Goal: Transaction & Acquisition: Purchase product/service

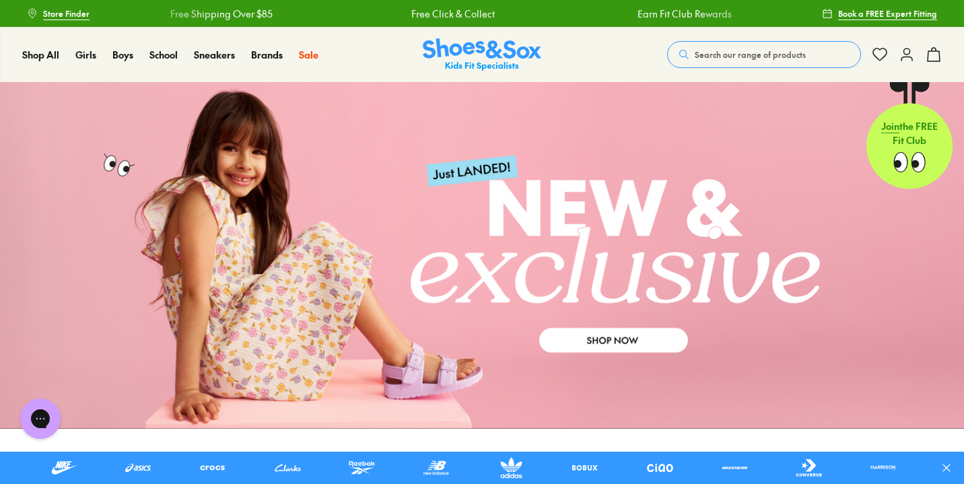
click at [907, 56] on icon at bounding box center [907, 54] width 16 height 16
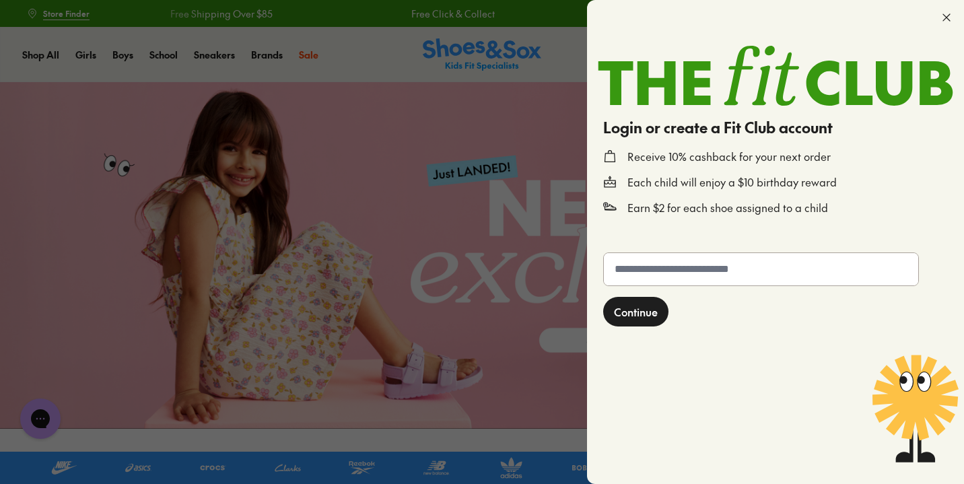
click at [948, 28] on div at bounding box center [775, 17] width 377 height 35
click at [948, 18] on icon at bounding box center [946, 17] width 13 height 13
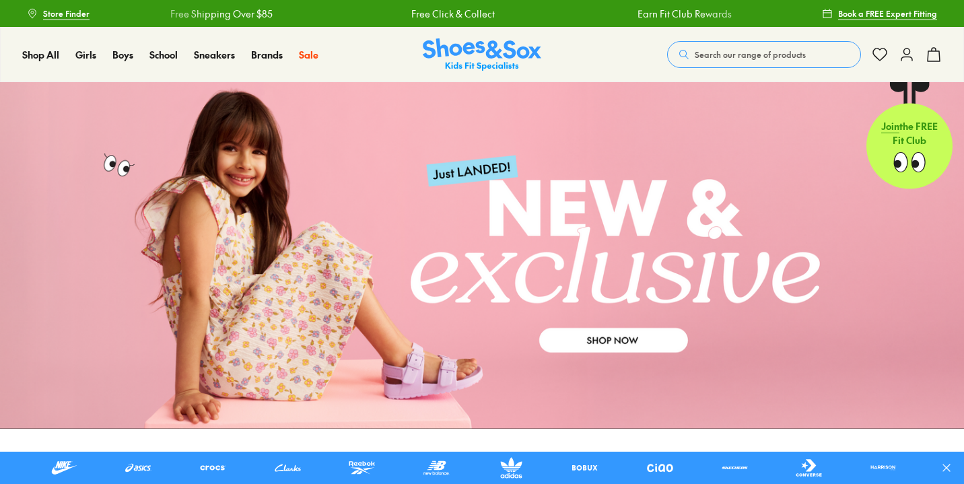
click at [903, 67] on button at bounding box center [907, 55] width 16 height 30
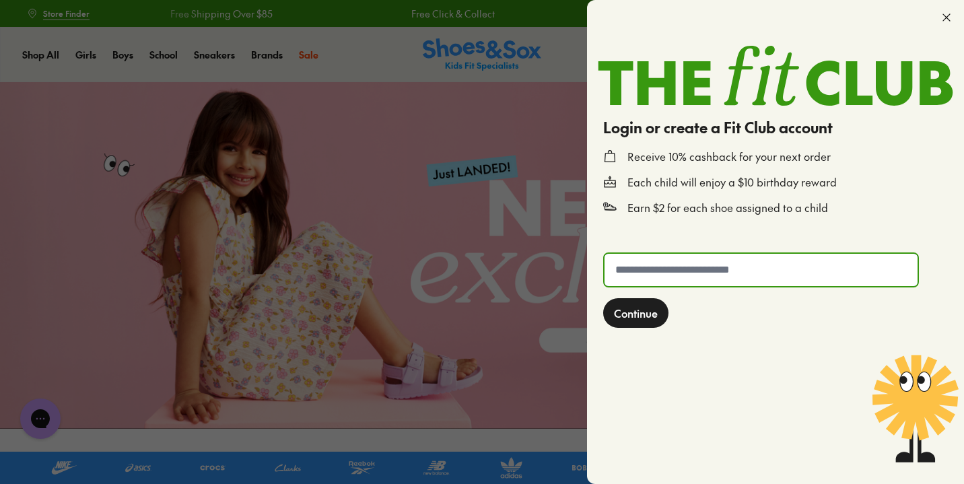
click at [703, 272] on input "text" at bounding box center [760, 270] width 313 height 32
type input "**********"
click at [635, 333] on form "**********" at bounding box center [775, 360] width 355 height 226
click at [630, 315] on span "Continue" at bounding box center [636, 313] width 44 height 16
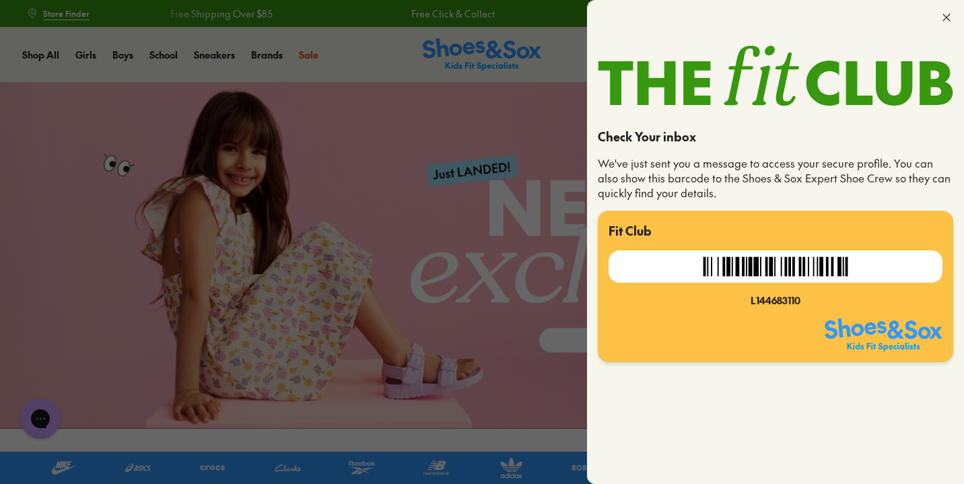
click at [941, 23] on icon at bounding box center [946, 17] width 13 height 13
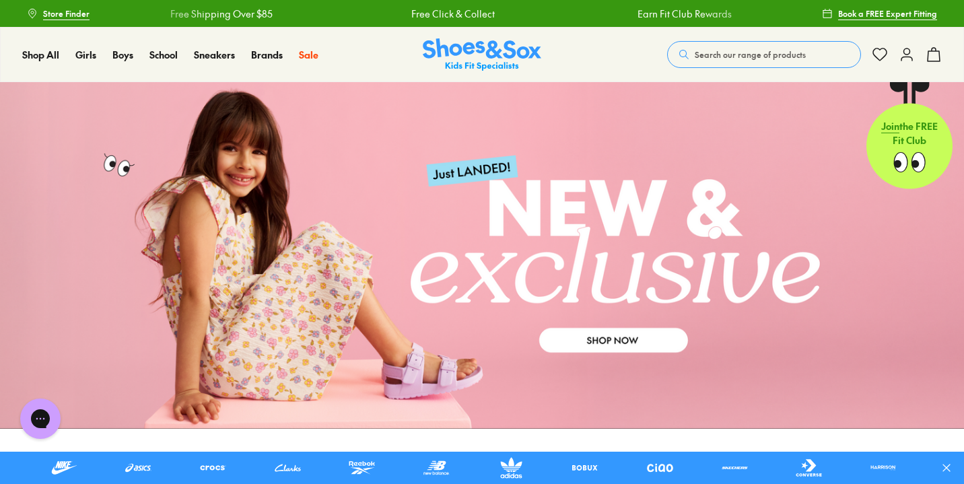
click at [903, 48] on icon at bounding box center [907, 54] width 16 height 16
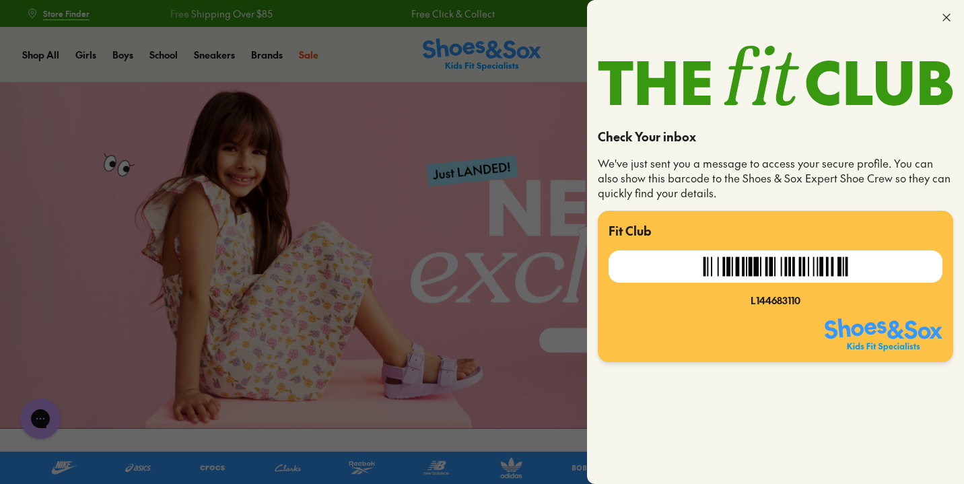
click at [949, 10] on div at bounding box center [775, 17] width 377 height 35
click at [948, 18] on icon at bounding box center [946, 17] width 13 height 13
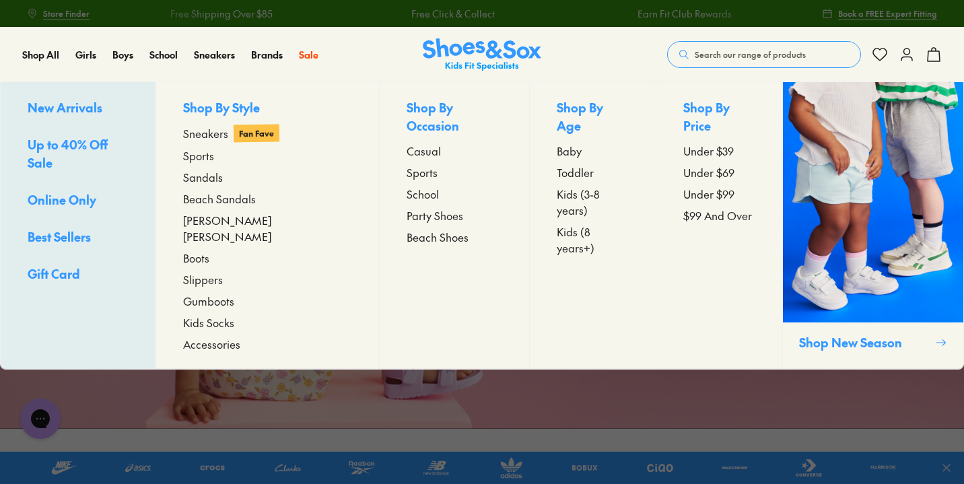
click at [572, 223] on span "Kids (8 years+)" at bounding box center [593, 239] width 72 height 32
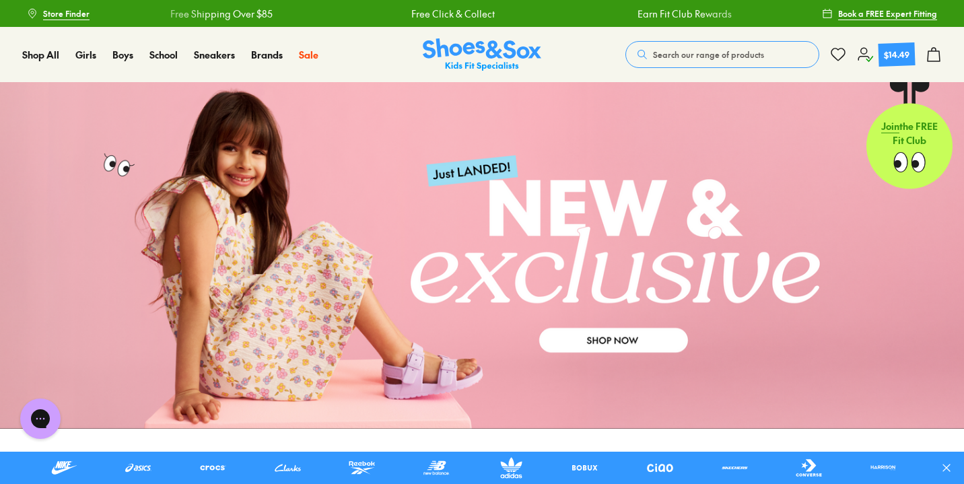
click at [697, 53] on span "Search our range of products" at bounding box center [708, 54] width 111 height 12
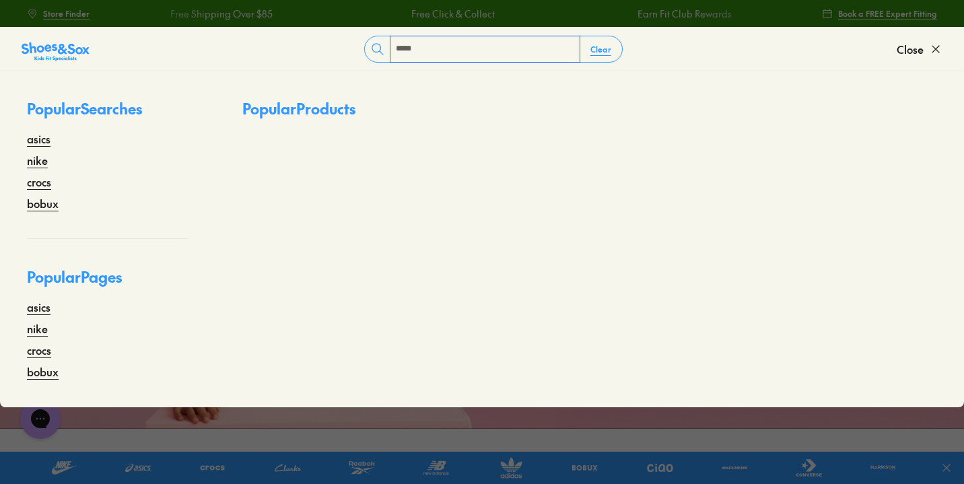
type input "*****"
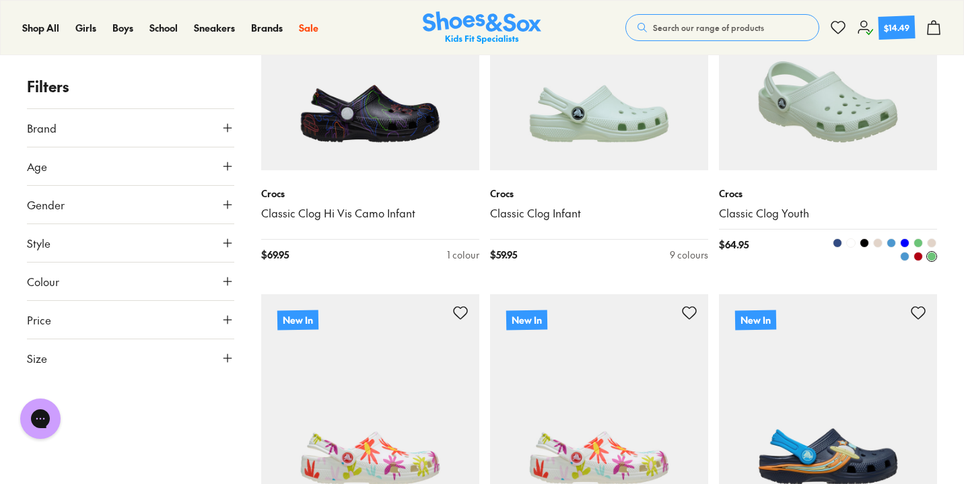
click at [835, 123] on img at bounding box center [828, 61] width 218 height 218
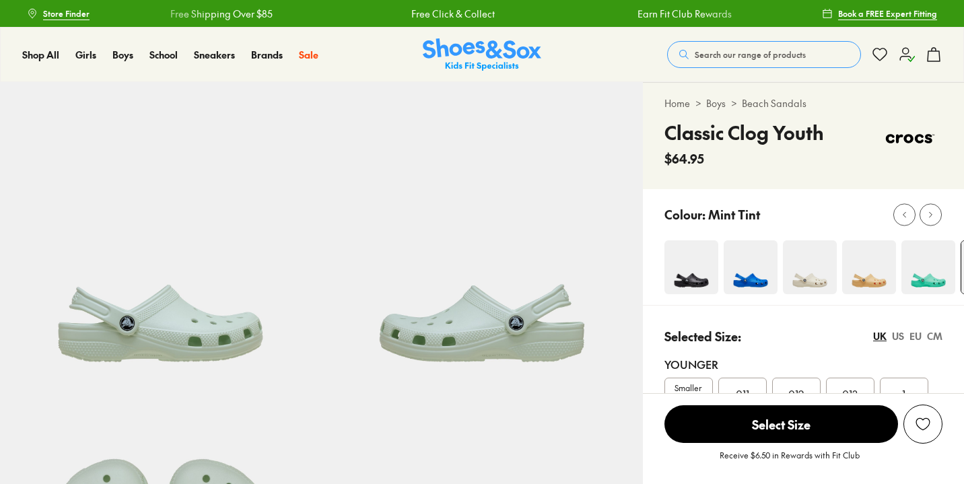
select select "*"
click at [941, 215] on button at bounding box center [930, 214] width 22 height 22
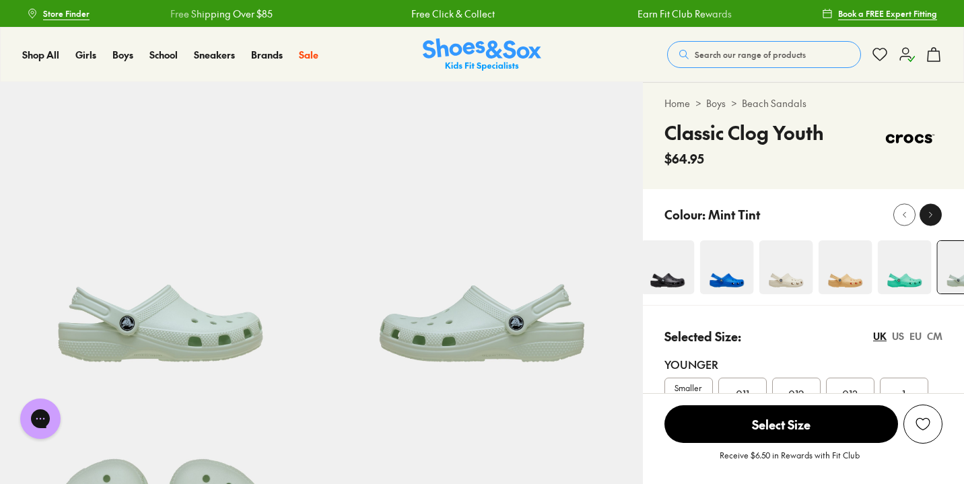
click at [941, 215] on button at bounding box center [930, 214] width 22 height 22
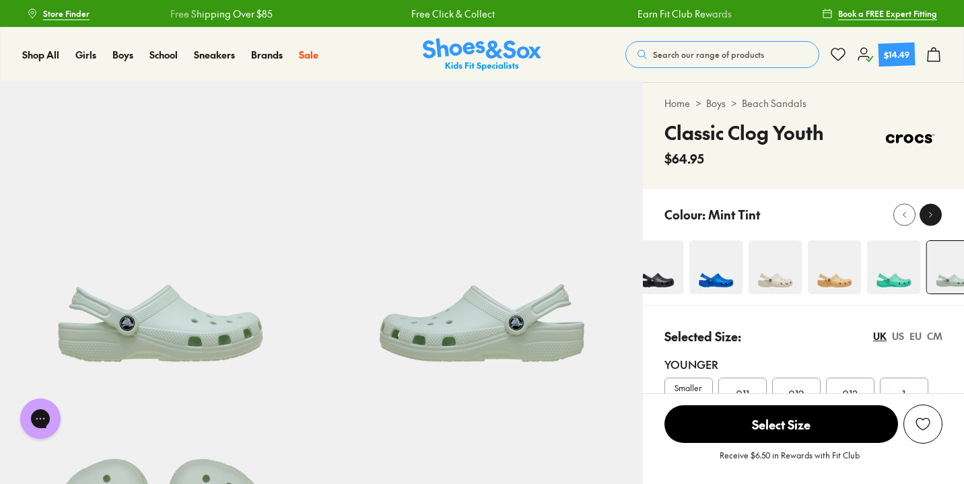
click at [941, 215] on button at bounding box center [930, 214] width 22 height 22
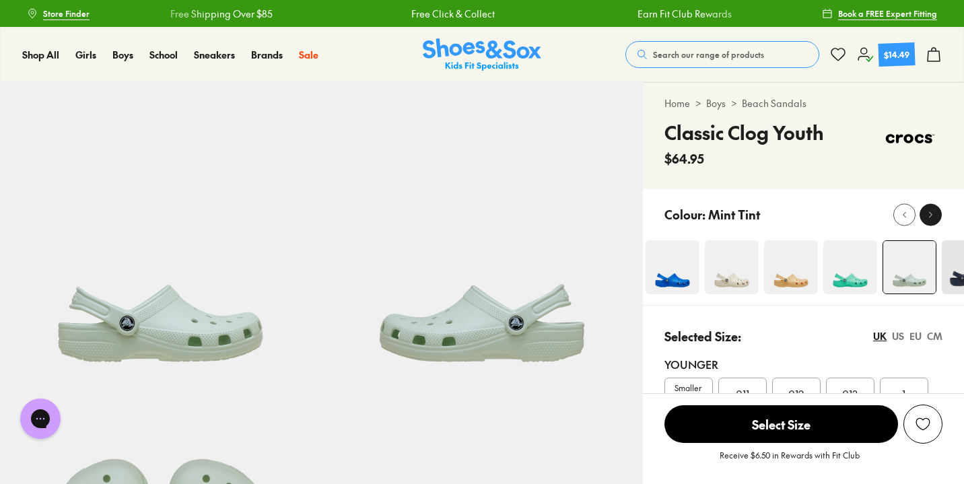
click at [941, 215] on button at bounding box center [930, 214] width 22 height 22
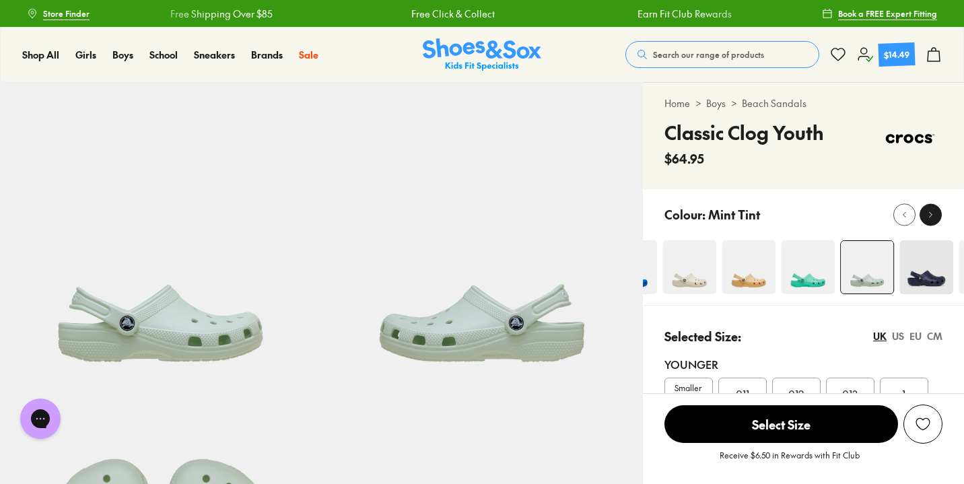
click at [941, 215] on button at bounding box center [930, 214] width 22 height 22
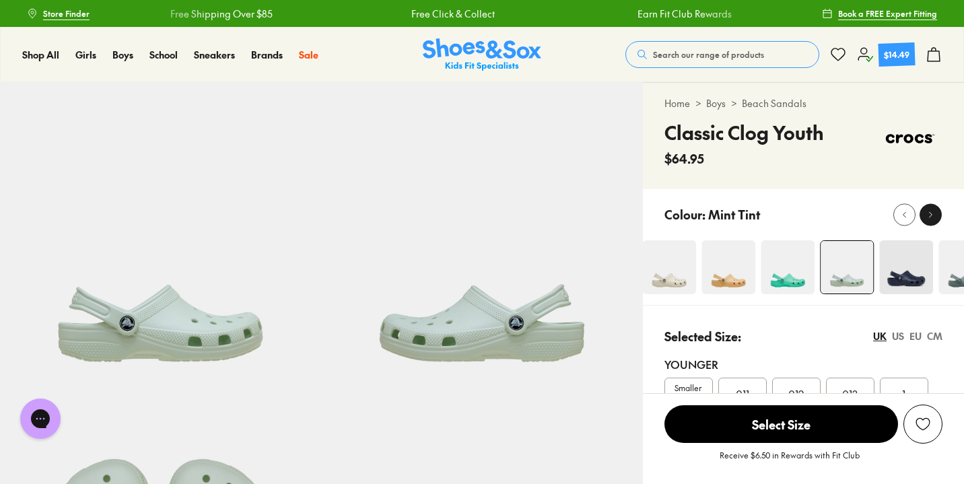
click at [941, 215] on button at bounding box center [930, 214] width 22 height 22
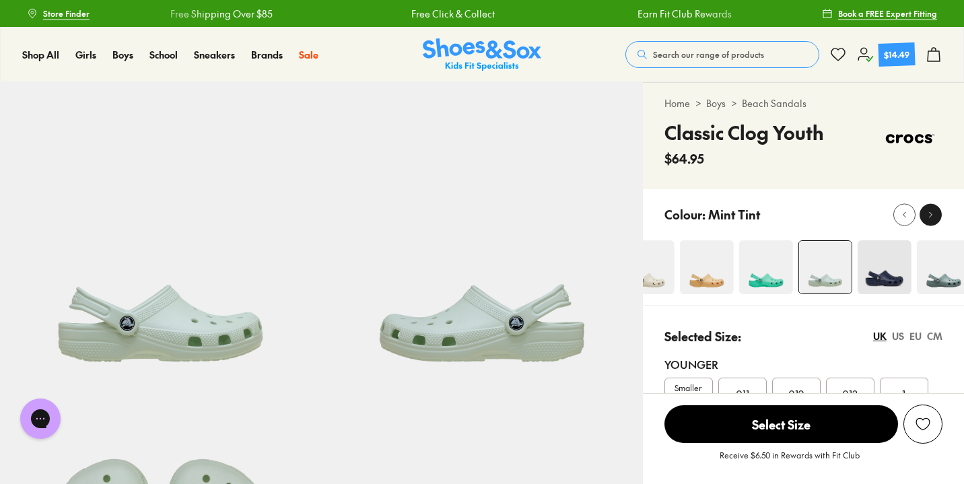
click at [941, 215] on button at bounding box center [930, 214] width 22 height 22
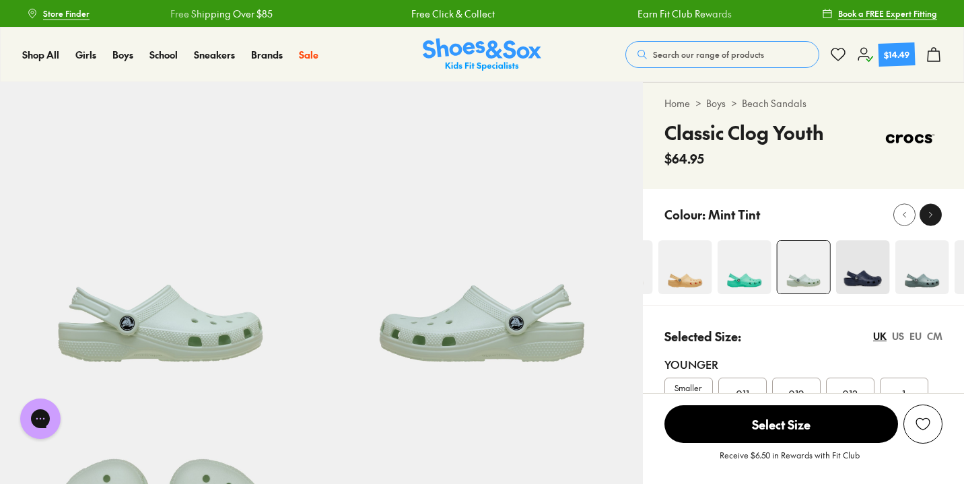
click at [941, 215] on button at bounding box center [930, 214] width 22 height 22
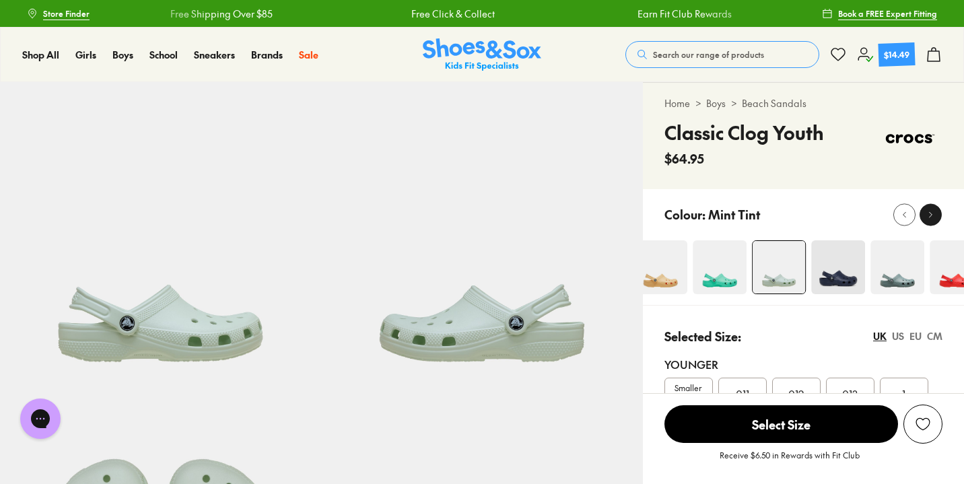
click at [941, 215] on button at bounding box center [930, 214] width 22 height 22
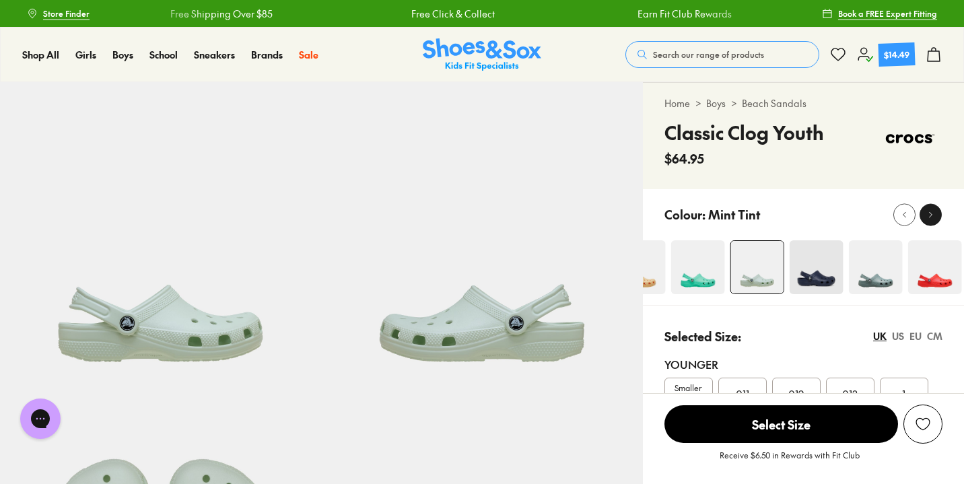
click at [941, 215] on button at bounding box center [930, 214] width 22 height 22
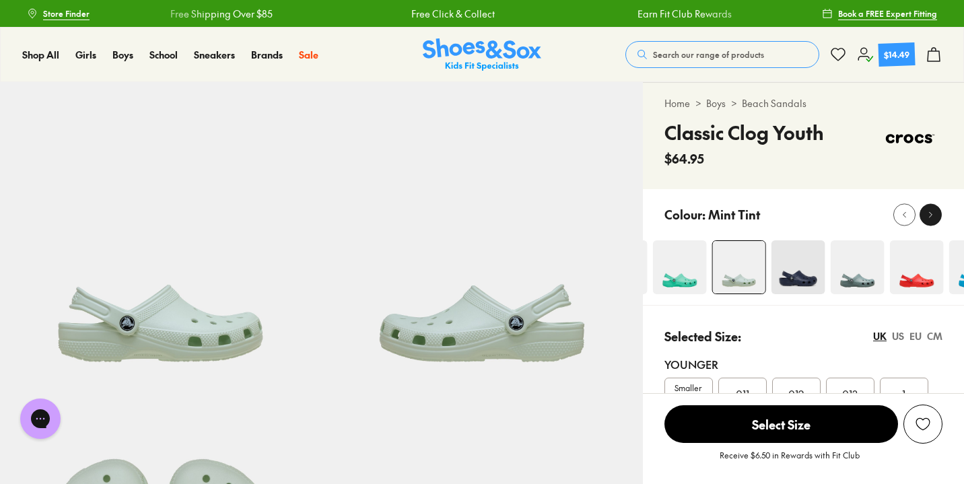
click at [941, 215] on button at bounding box center [930, 214] width 22 height 22
click at [936, 215] on div at bounding box center [931, 214] width 14 height 14
click at [691, 47] on button "Search our range of products" at bounding box center [722, 54] width 194 height 27
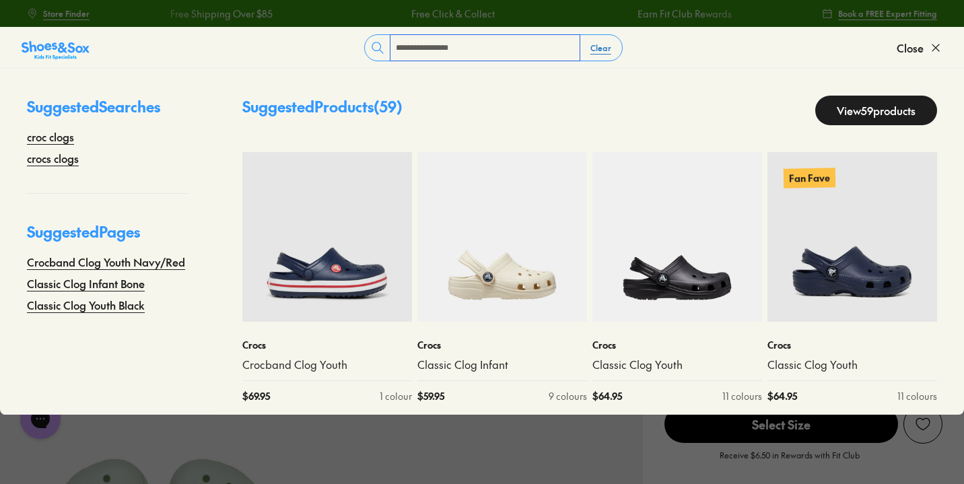
type input "**********"
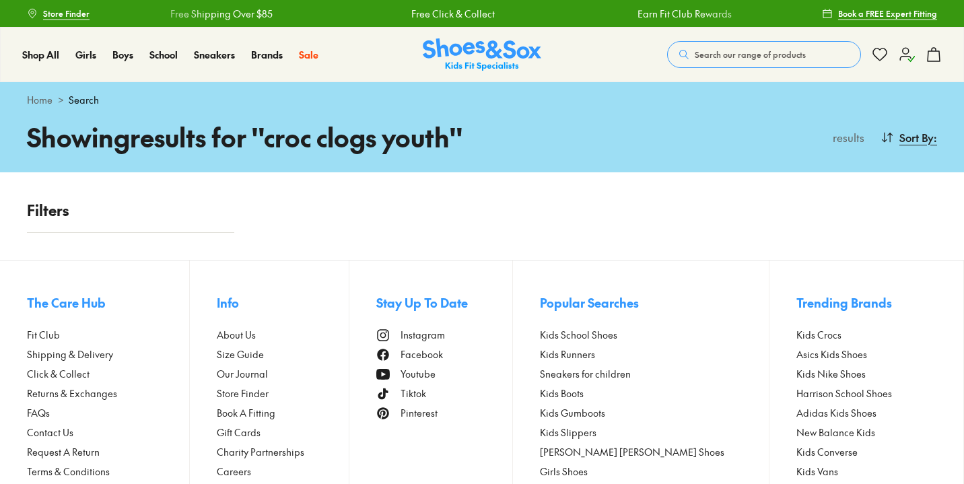
click at [496, 269] on x-modal "Stay Up To Date Instagram Facebook Youtube Tiktok Pinterest" at bounding box center [444, 402] width 137 height 284
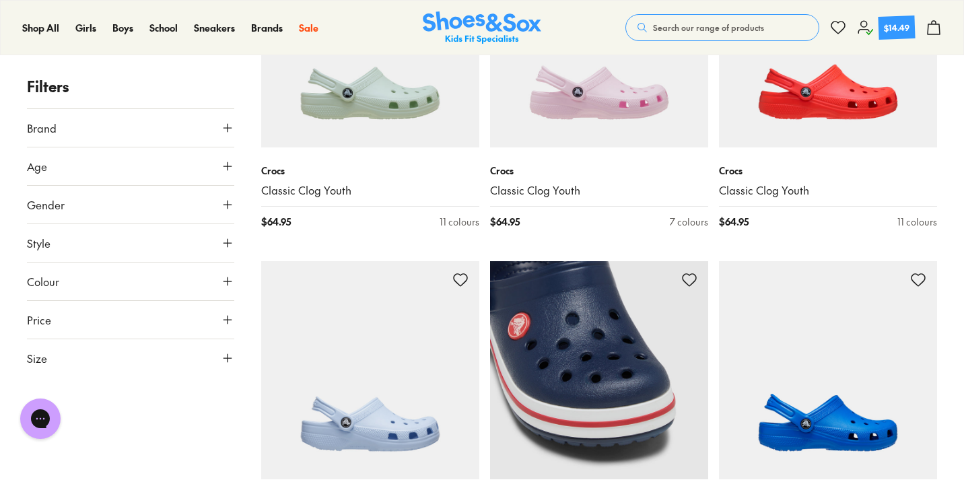
scroll to position [257, 0]
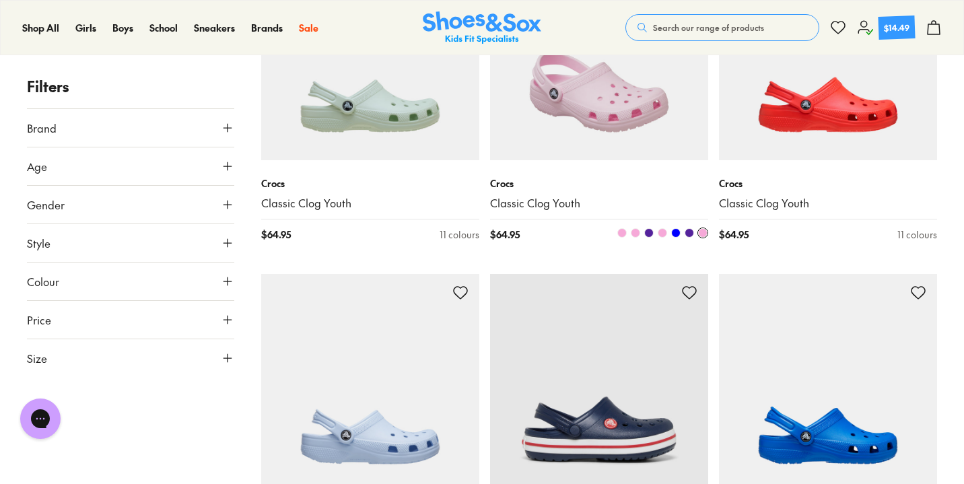
click at [604, 140] on img at bounding box center [599, 51] width 218 height 218
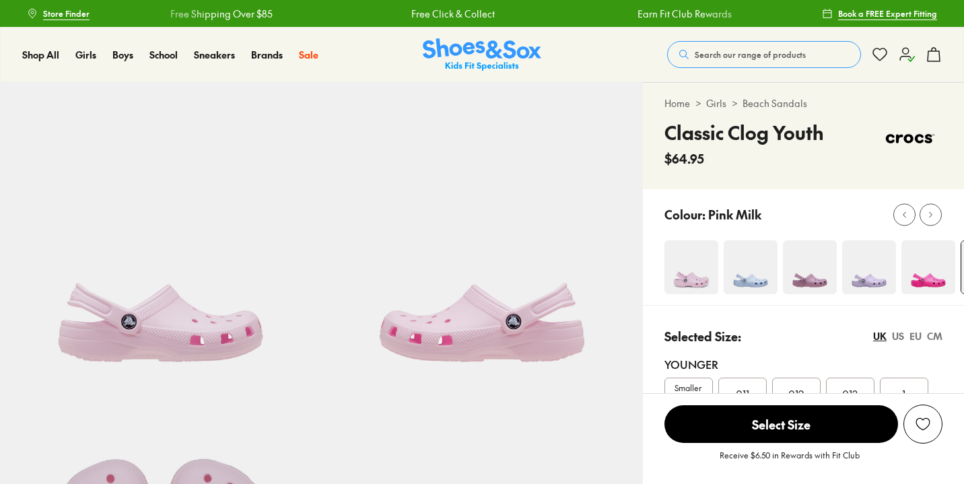
select select "*"
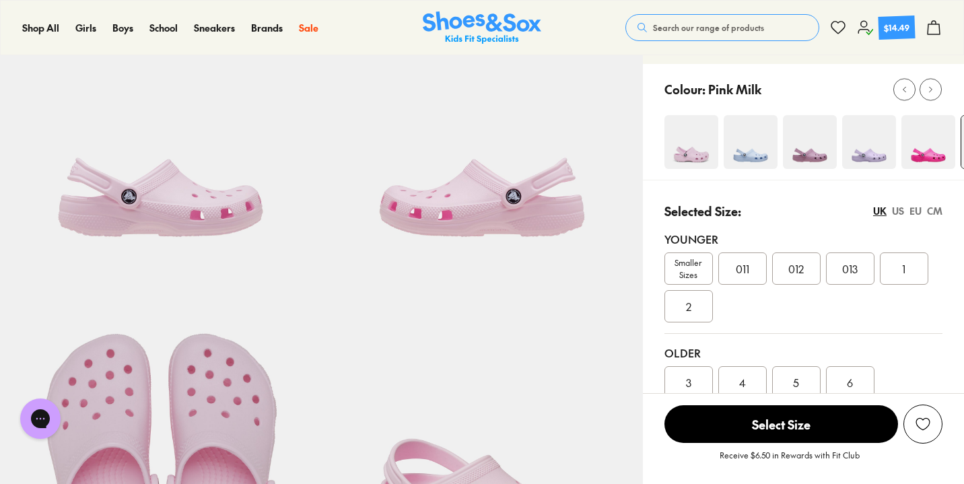
scroll to position [108, 0]
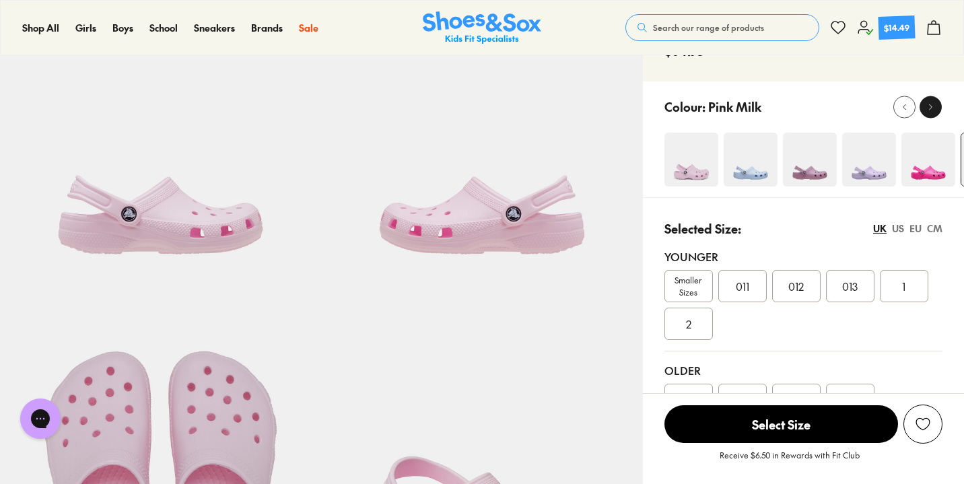
click at [931, 106] on use at bounding box center [931, 106] width 3 height 5
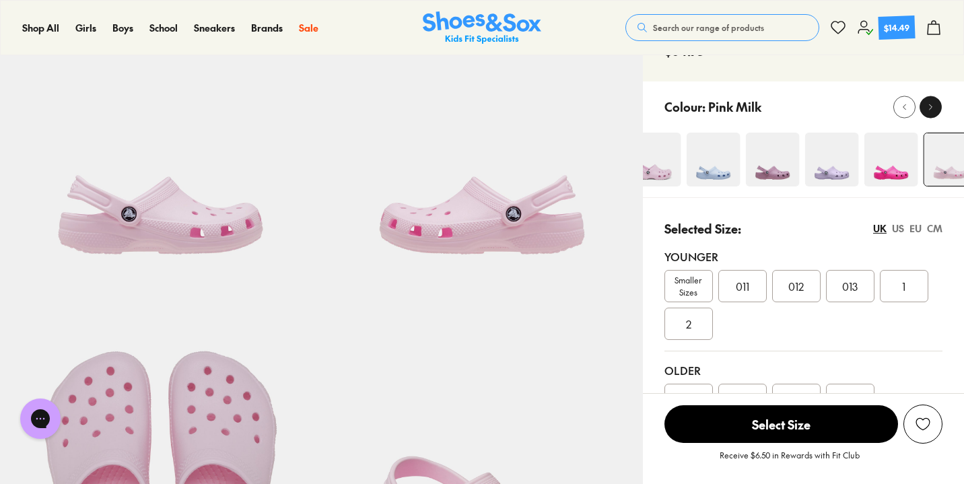
click at [931, 106] on use at bounding box center [931, 106] width 3 height 5
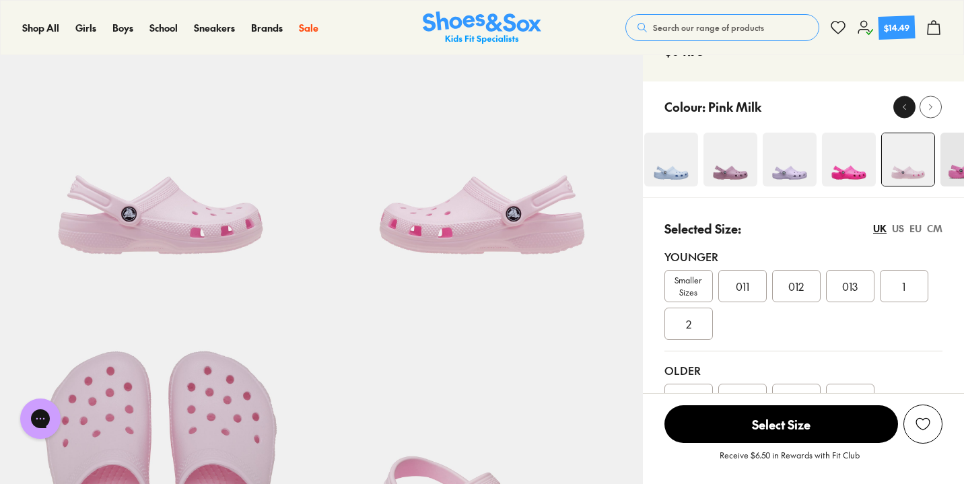
click at [904, 104] on icon at bounding box center [904, 107] width 10 height 10
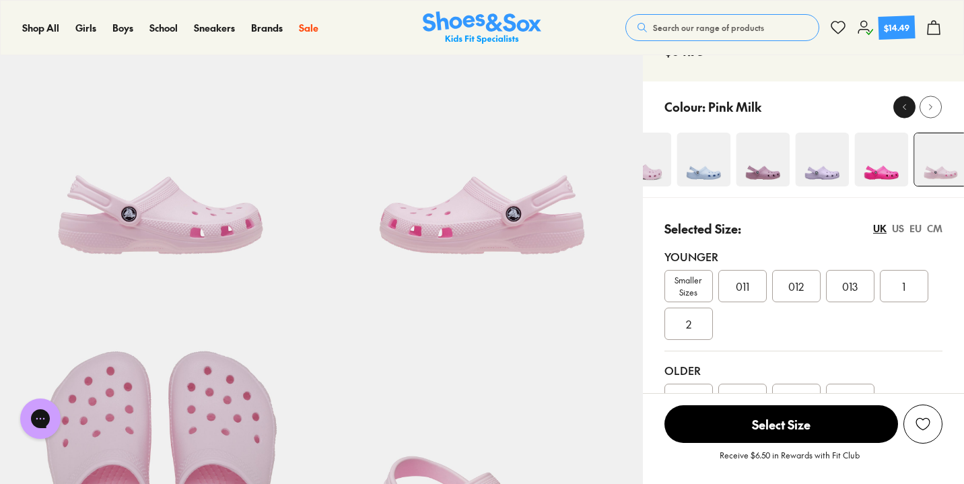
click at [904, 104] on icon at bounding box center [904, 107] width 10 height 10
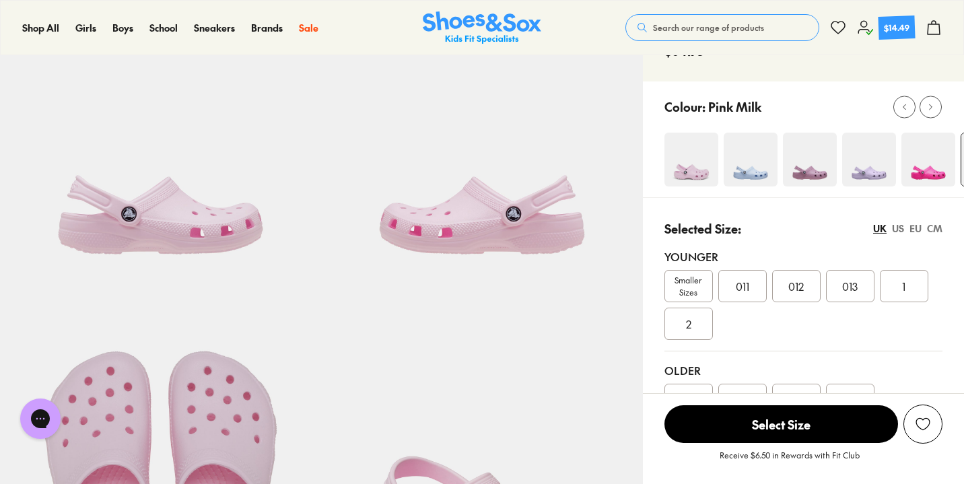
click at [692, 169] on img at bounding box center [691, 160] width 54 height 54
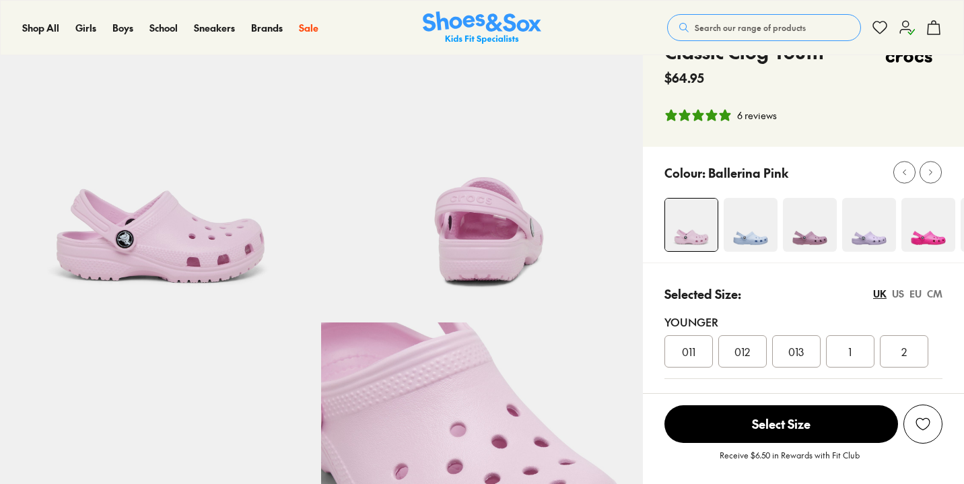
select select "*"
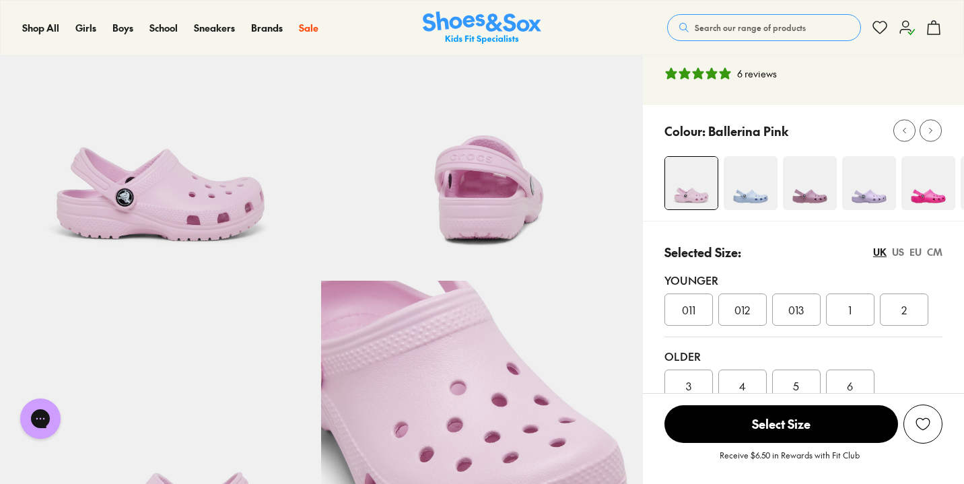
scroll to position [194, 0]
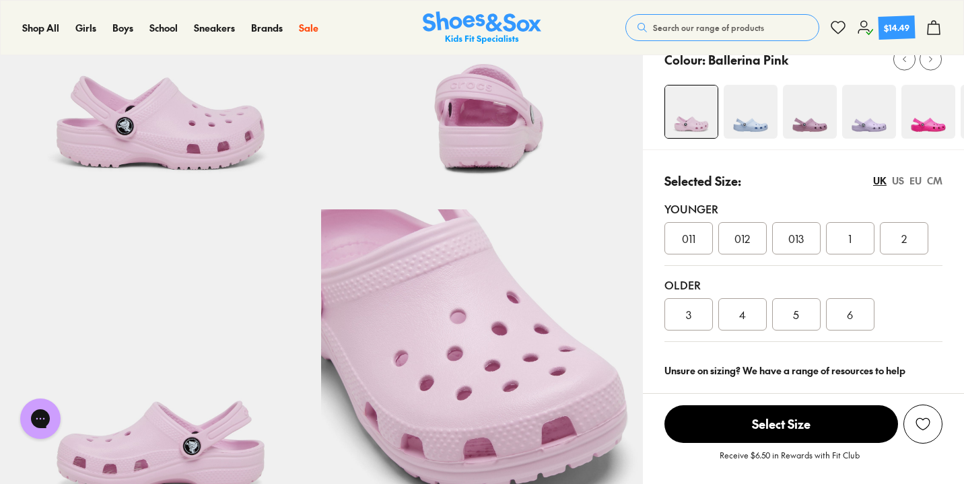
click at [753, 315] on div "4" at bounding box center [742, 314] width 48 height 32
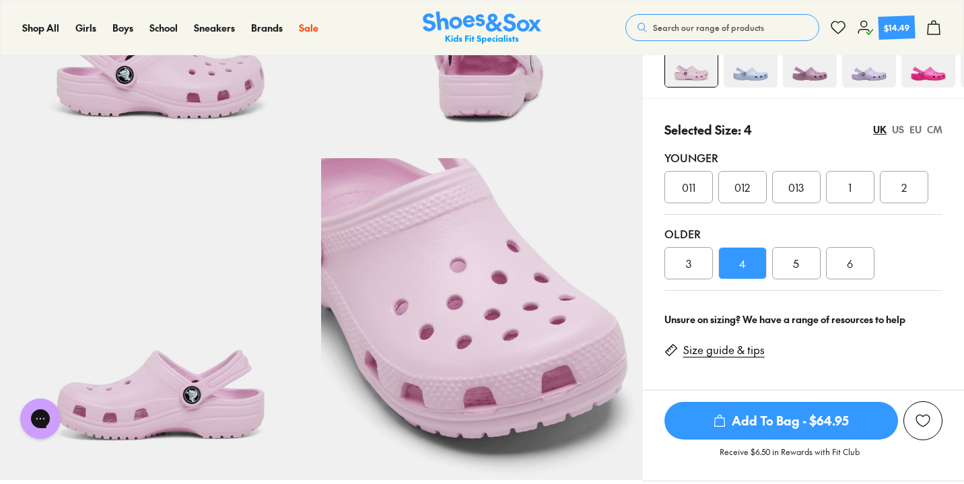
scroll to position [158, 0]
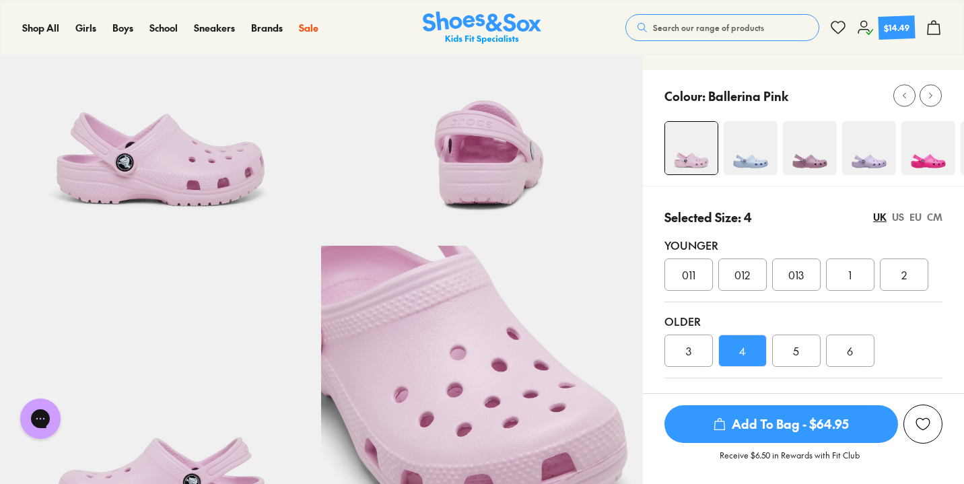
click at [870, 151] on img at bounding box center [869, 148] width 54 height 54
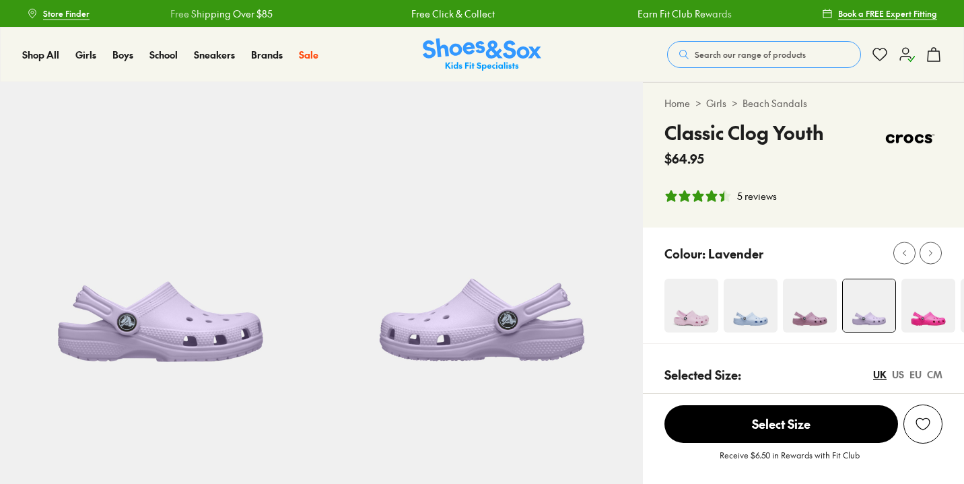
select select "*"
click at [932, 248] on div at bounding box center [931, 253] width 14 height 14
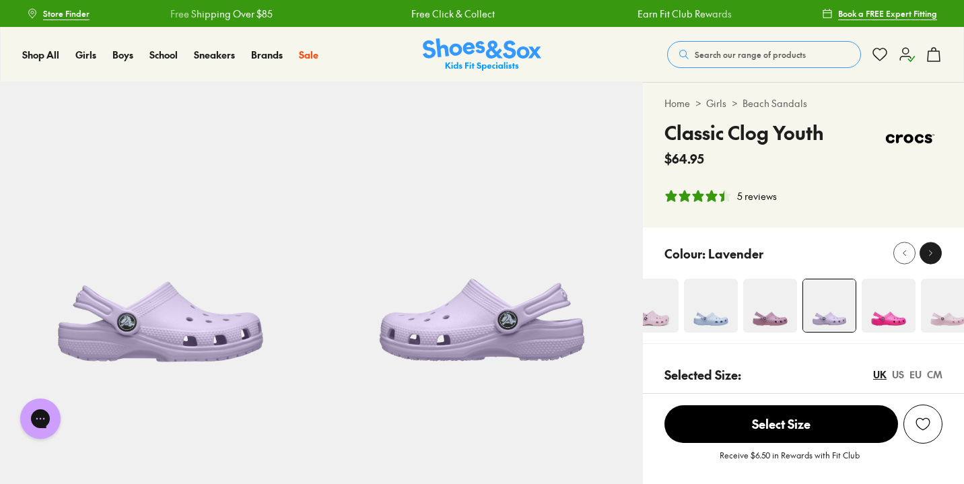
click at [932, 248] on div at bounding box center [931, 253] width 14 height 14
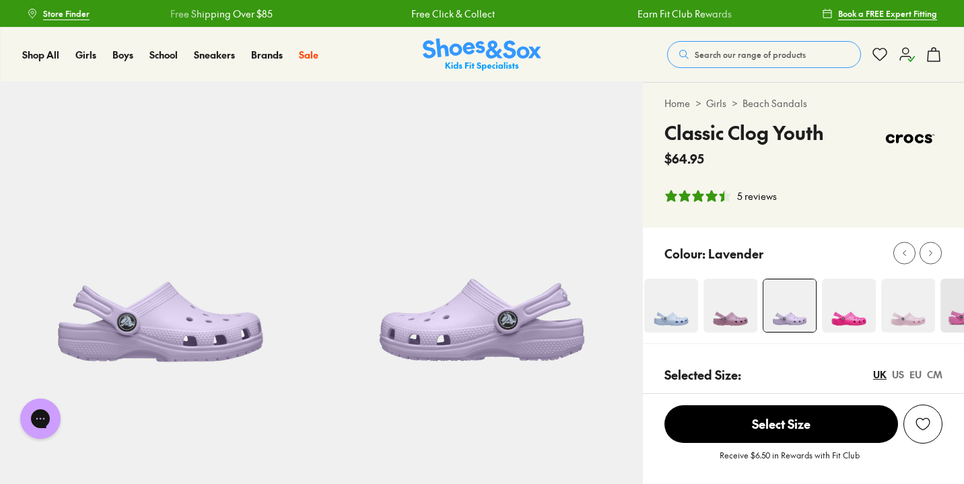
click at [907, 322] on img at bounding box center [908, 306] width 54 height 54
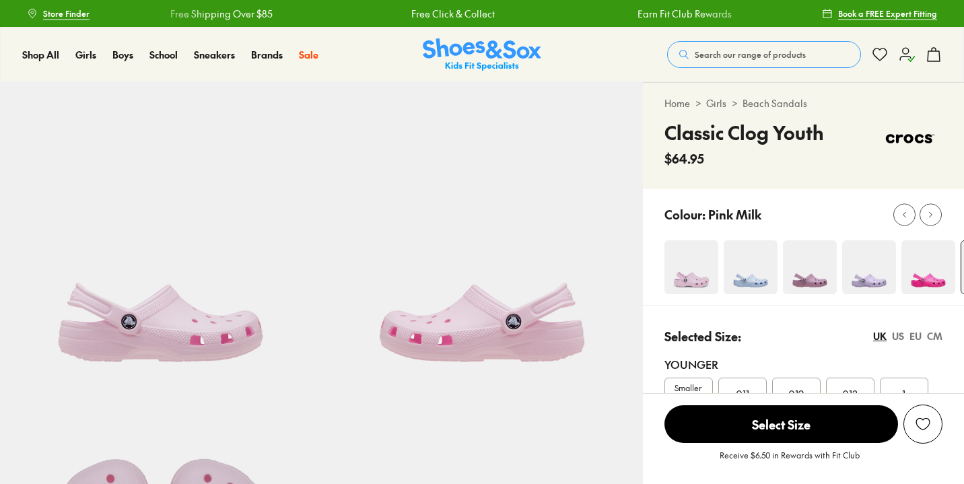
select select "*"
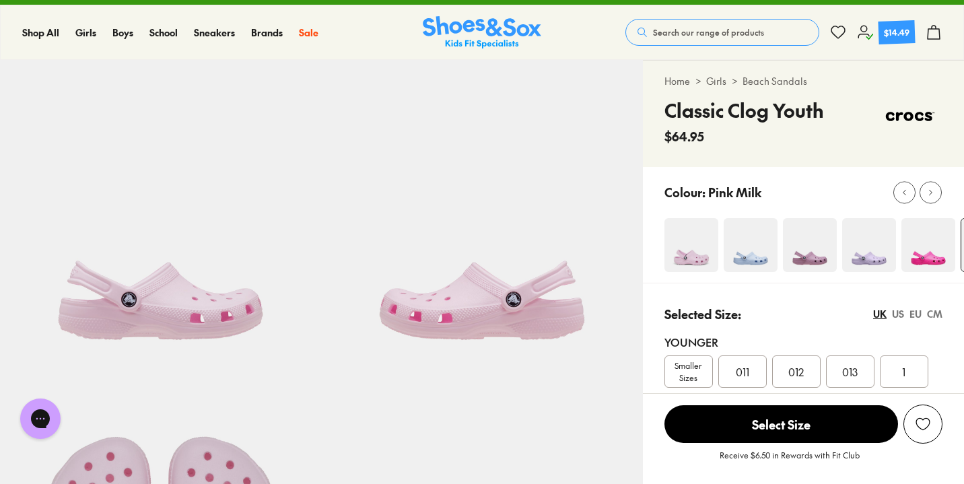
scroll to position [13, 0]
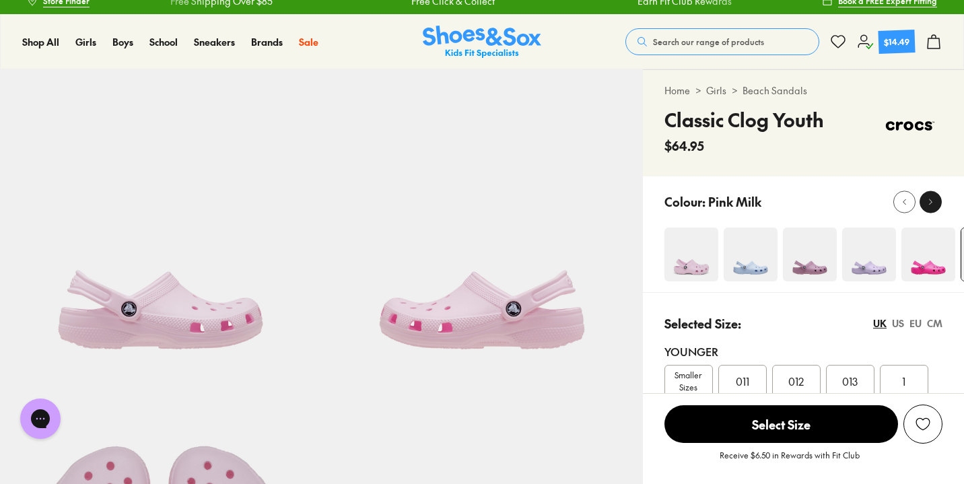
click at [927, 195] on div at bounding box center [931, 202] width 14 height 14
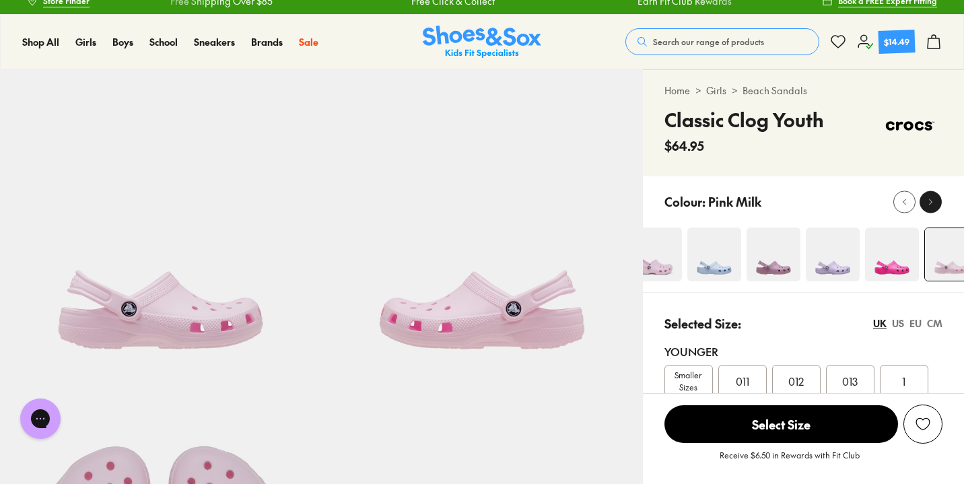
click at [927, 195] on div at bounding box center [931, 202] width 14 height 14
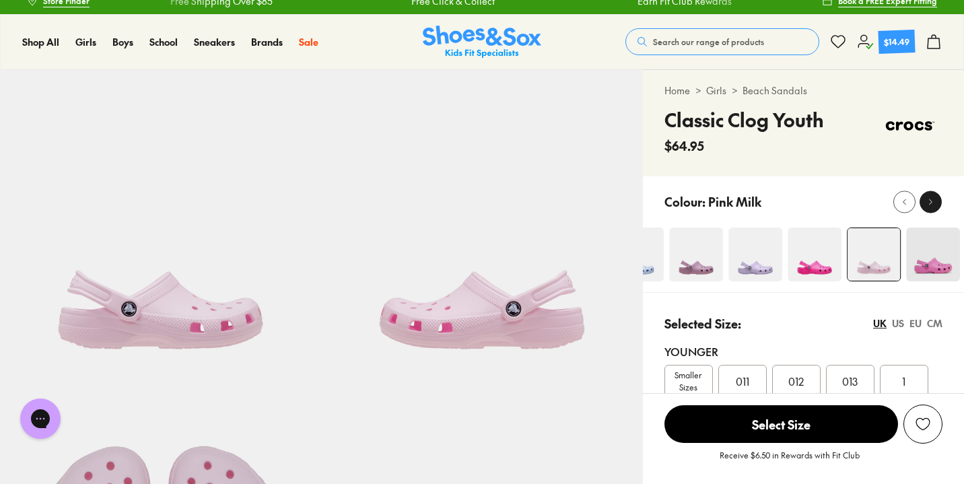
click at [927, 195] on div at bounding box center [931, 202] width 14 height 14
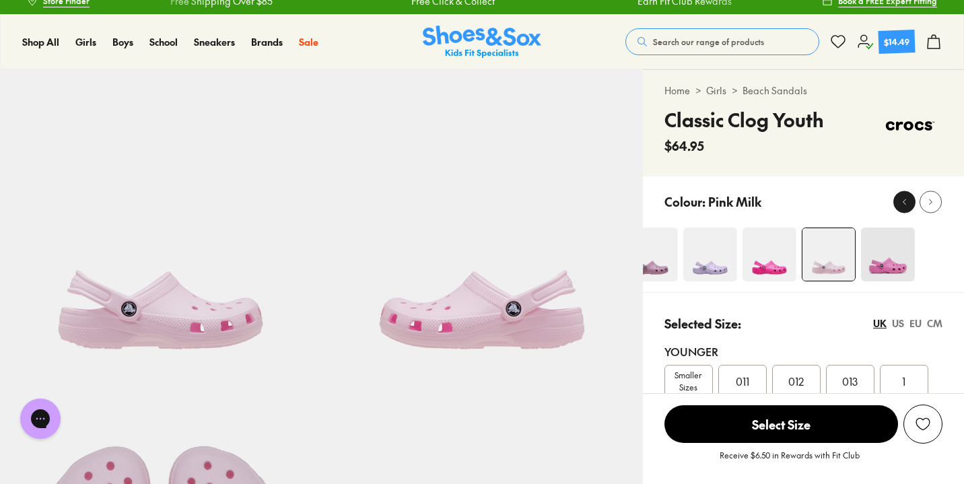
click at [901, 197] on icon at bounding box center [904, 202] width 10 height 10
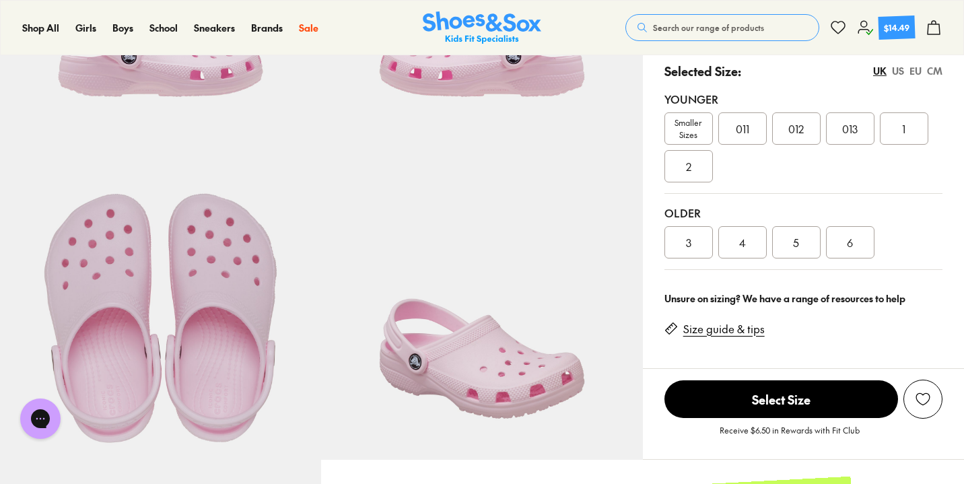
scroll to position [270, 0]
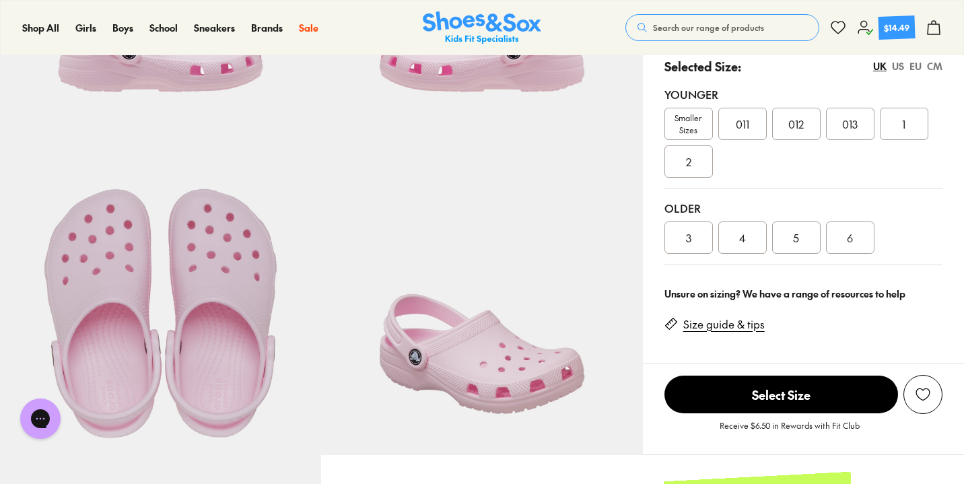
click at [734, 231] on div "4" at bounding box center [742, 237] width 48 height 32
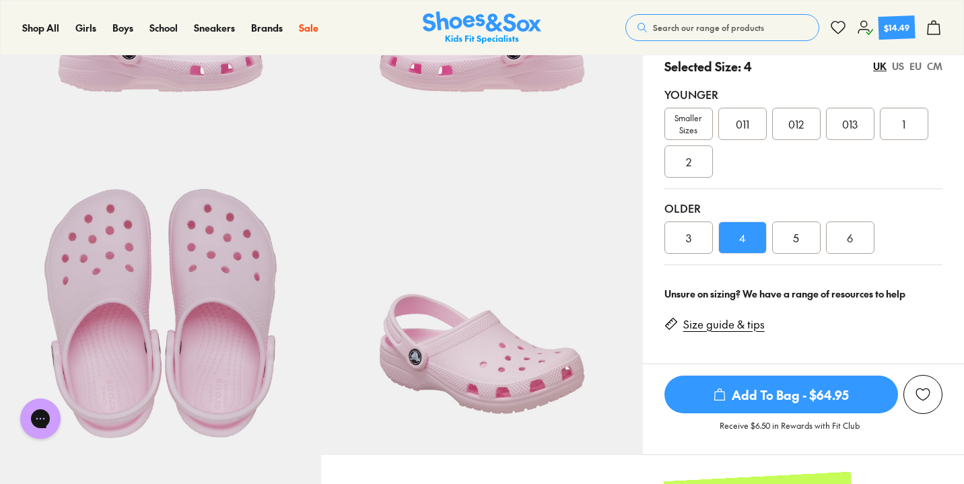
click at [799, 402] on span "Add To Bag - $64.95" at bounding box center [781, 395] width 234 height 38
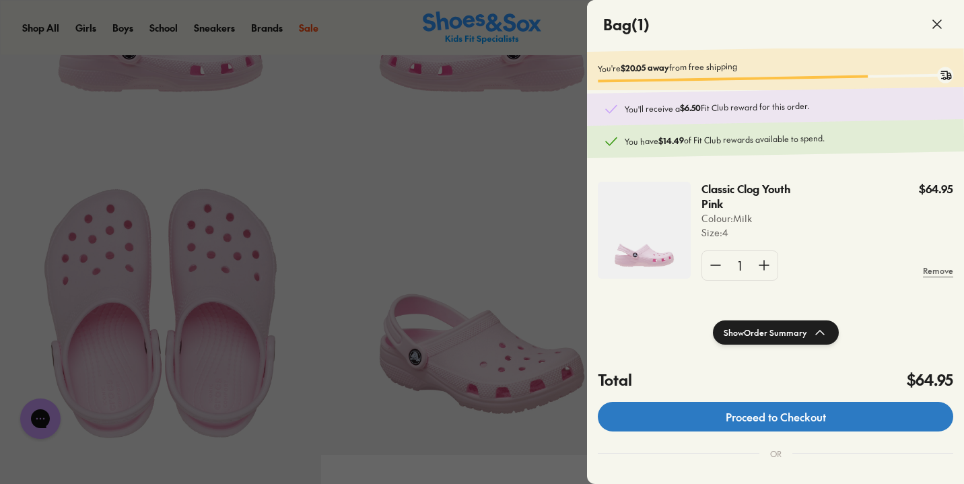
click at [716, 423] on link "Proceed to Checkout" at bounding box center [775, 417] width 355 height 30
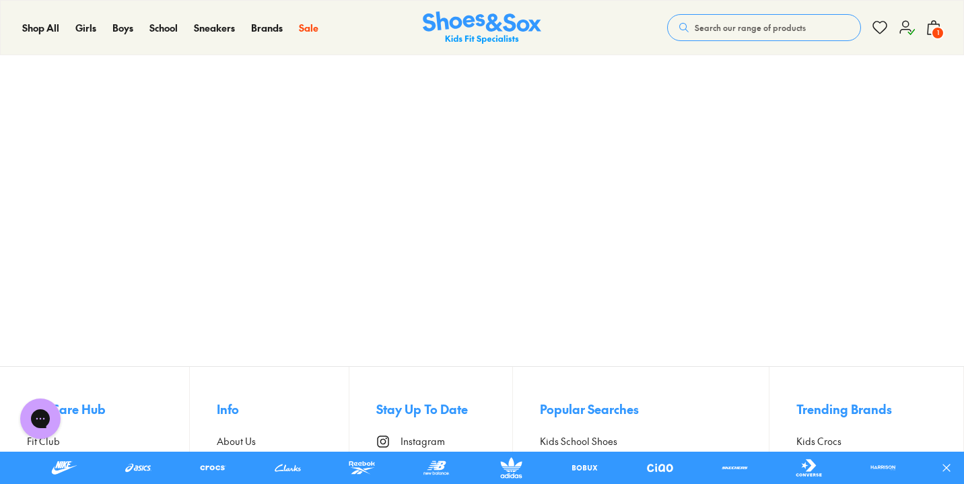
scroll to position [325, 0]
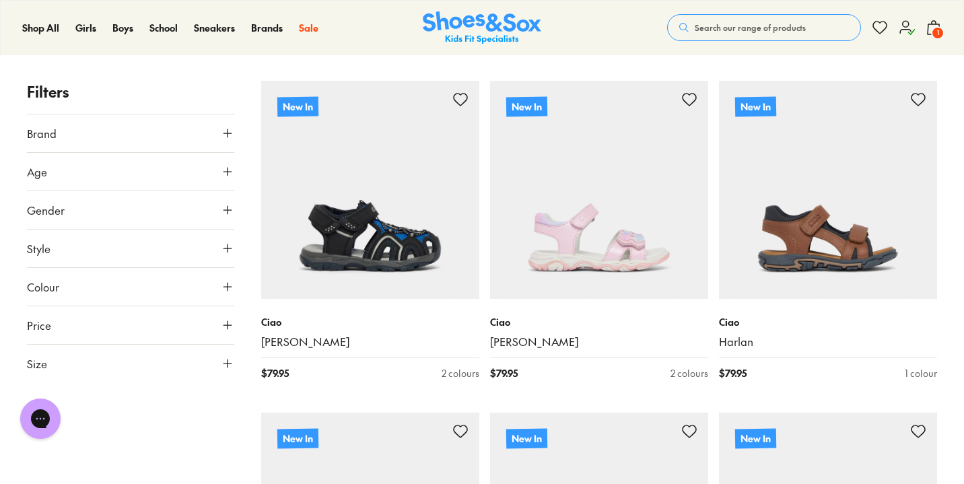
click at [216, 361] on button "Size" at bounding box center [130, 364] width 207 height 38
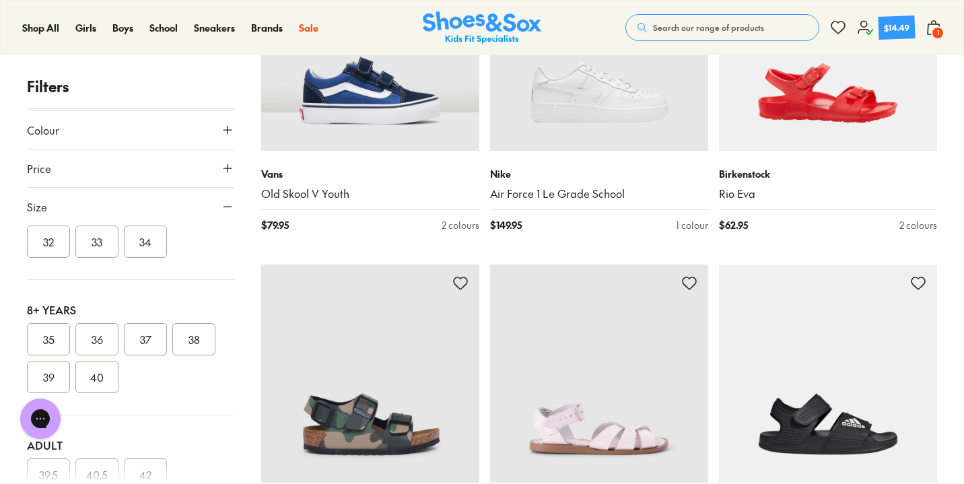
scroll to position [411, 0]
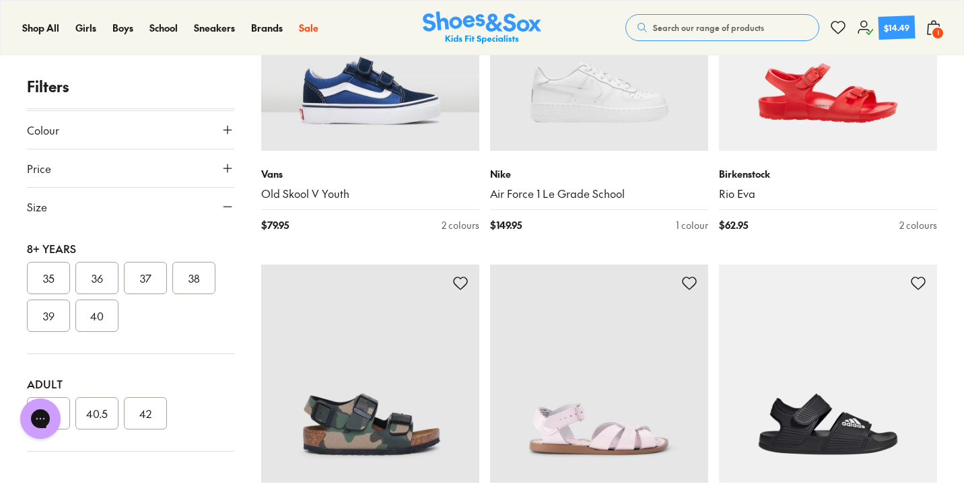
click at [142, 284] on button "37" at bounding box center [145, 278] width 43 height 32
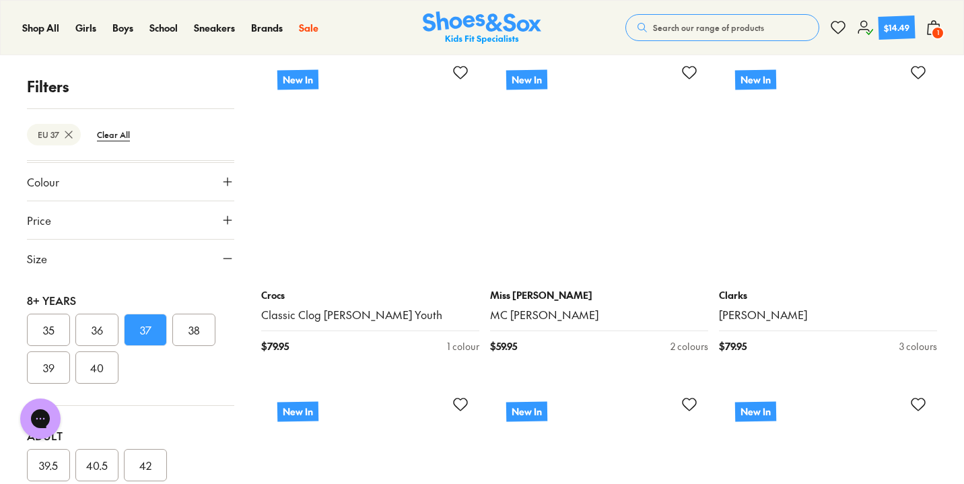
scroll to position [1572, 0]
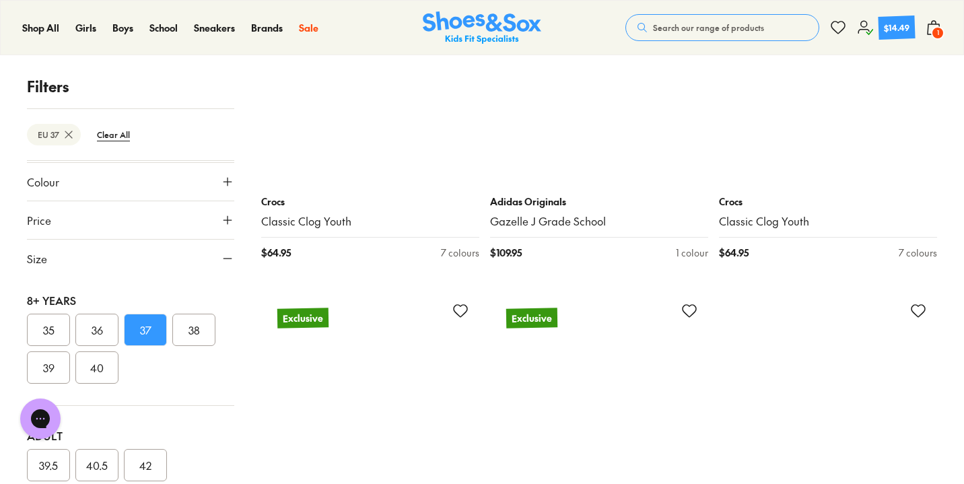
scroll to position [5955, 0]
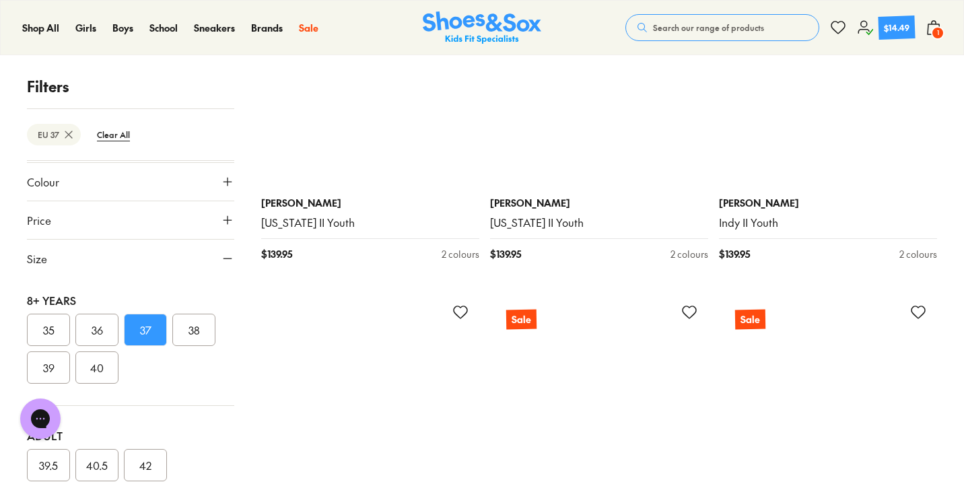
scroll to position [9598, 0]
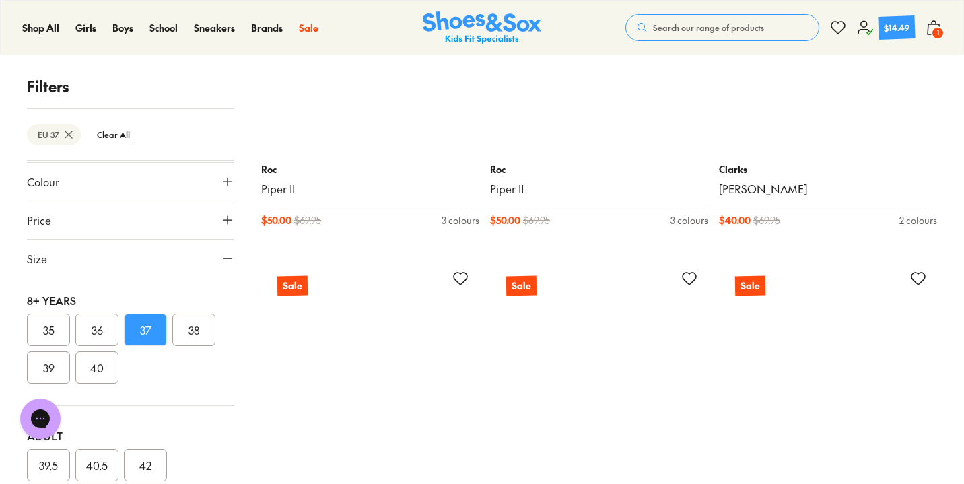
scroll to position [12953, 0]
